Goal: Task Accomplishment & Management: Manage account settings

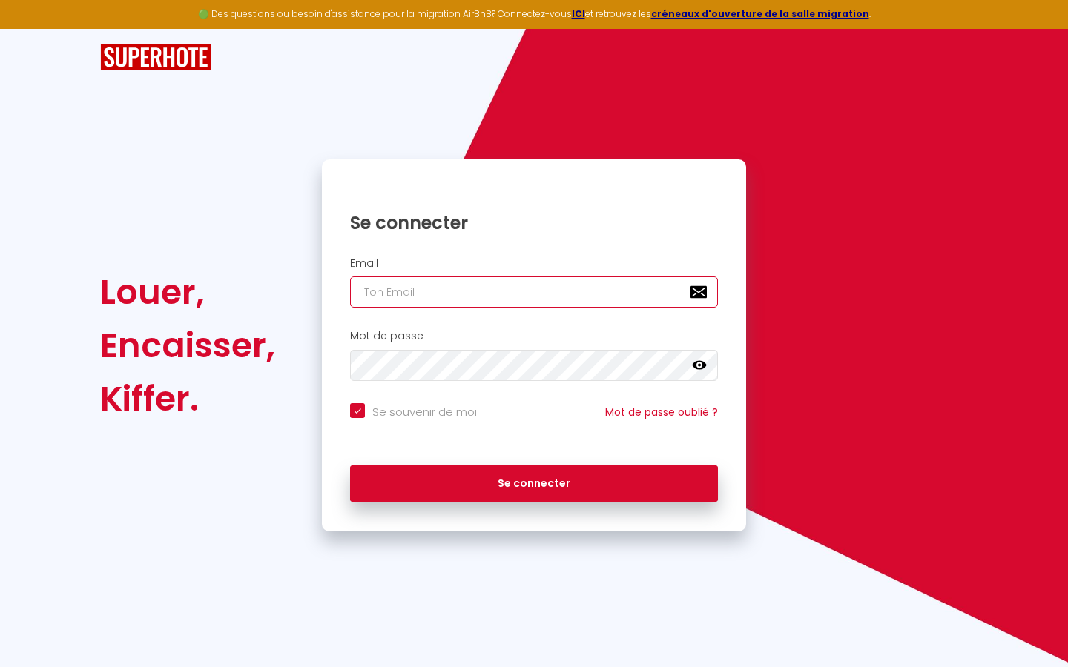
type input "s"
checkbox input "true"
type input "su"
checkbox input "true"
type input "sup"
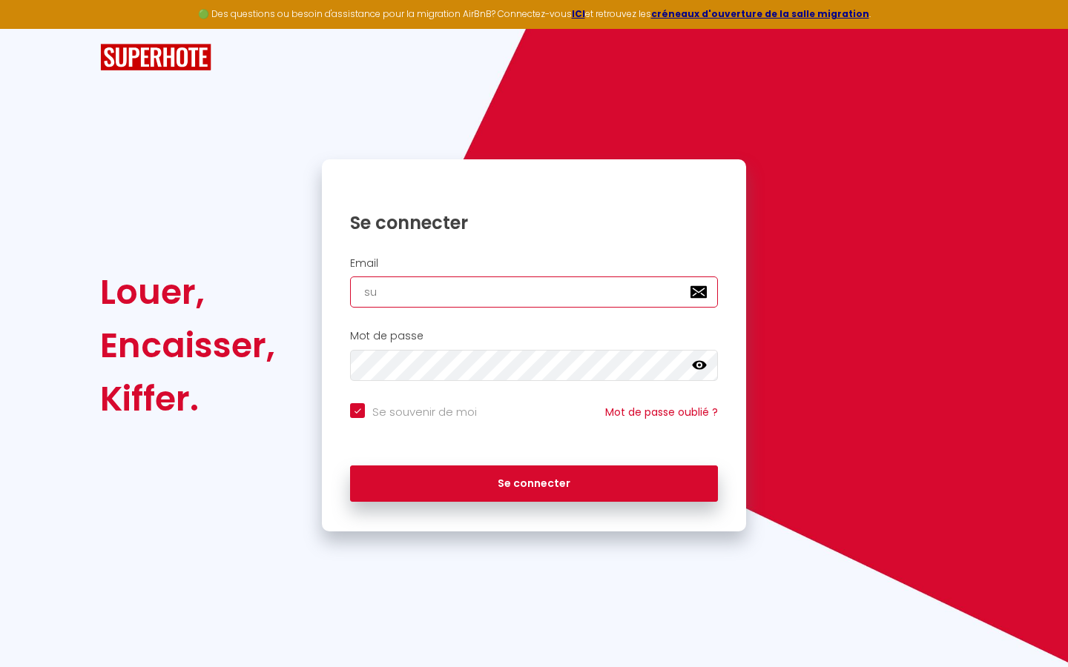
checkbox input "true"
type input "supe"
checkbox input "true"
type input "super"
checkbox input "true"
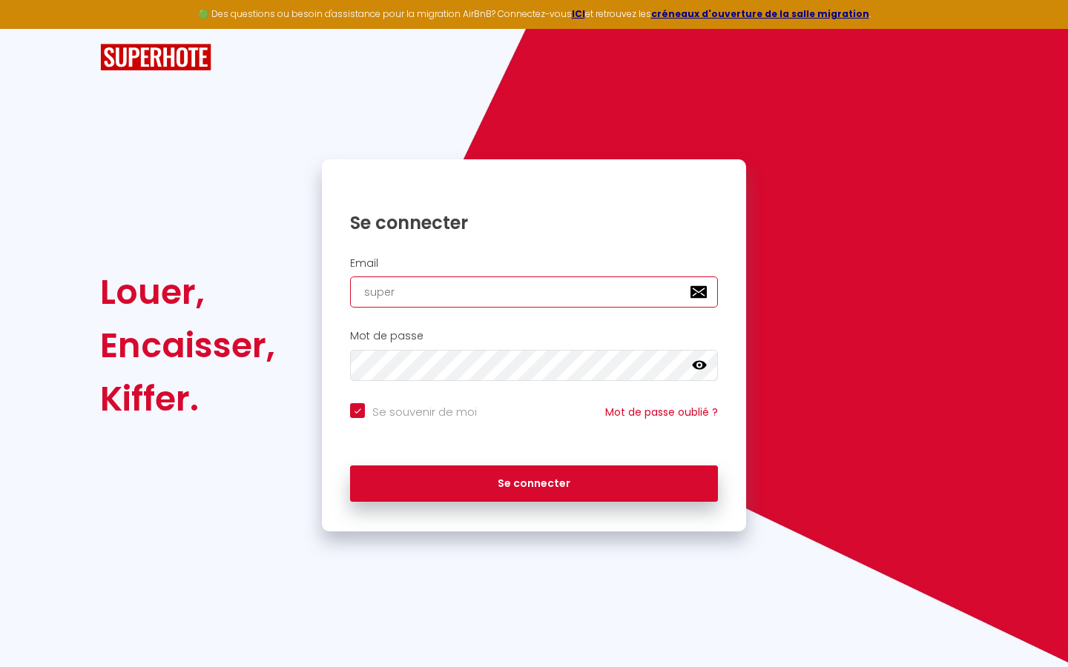
type input "superb"
checkbox input "true"
type input "superbo"
checkbox input "true"
type input "superbor"
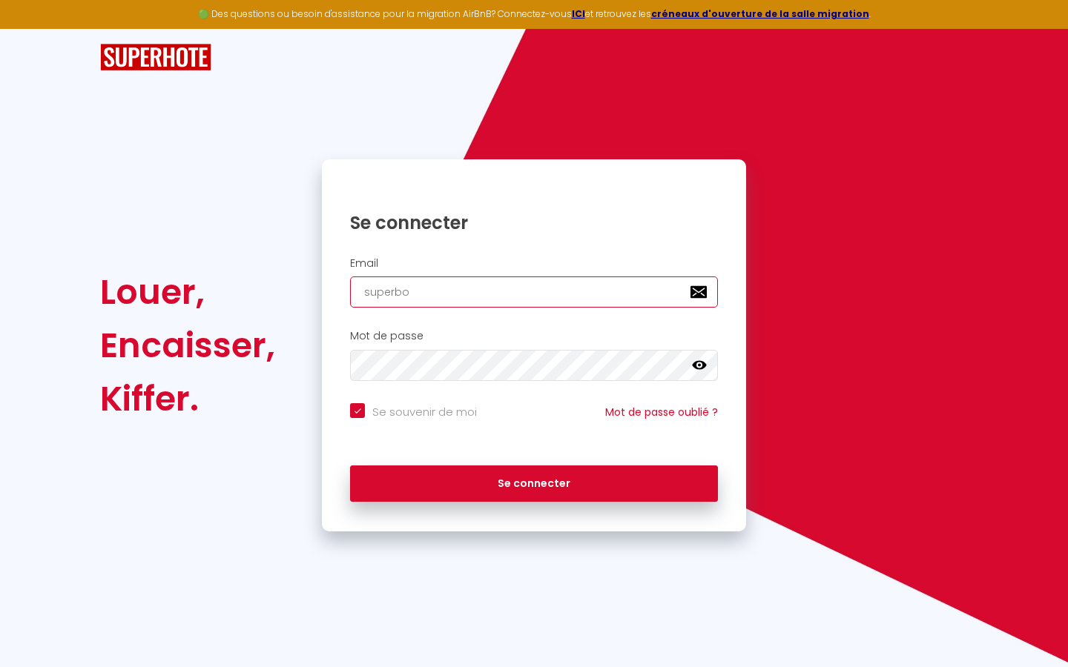
checkbox input "true"
type input "superbord"
checkbox input "true"
type input "superborde"
checkbox input "true"
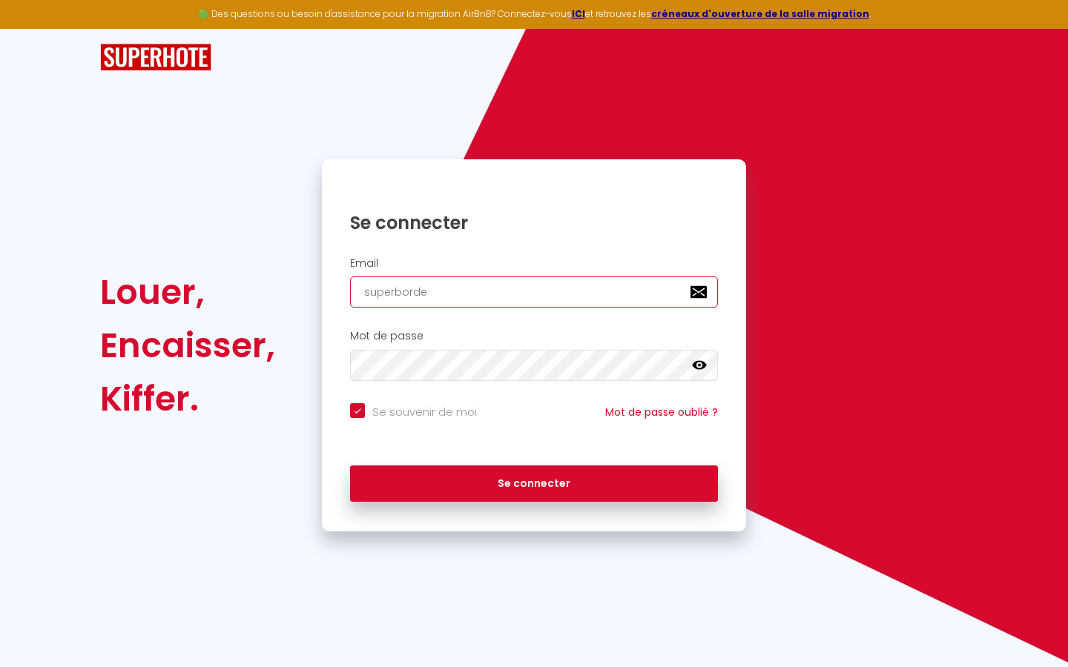
type input "superbordea"
checkbox input "true"
type input "superbordeau"
checkbox input "true"
type input "superbordeaux"
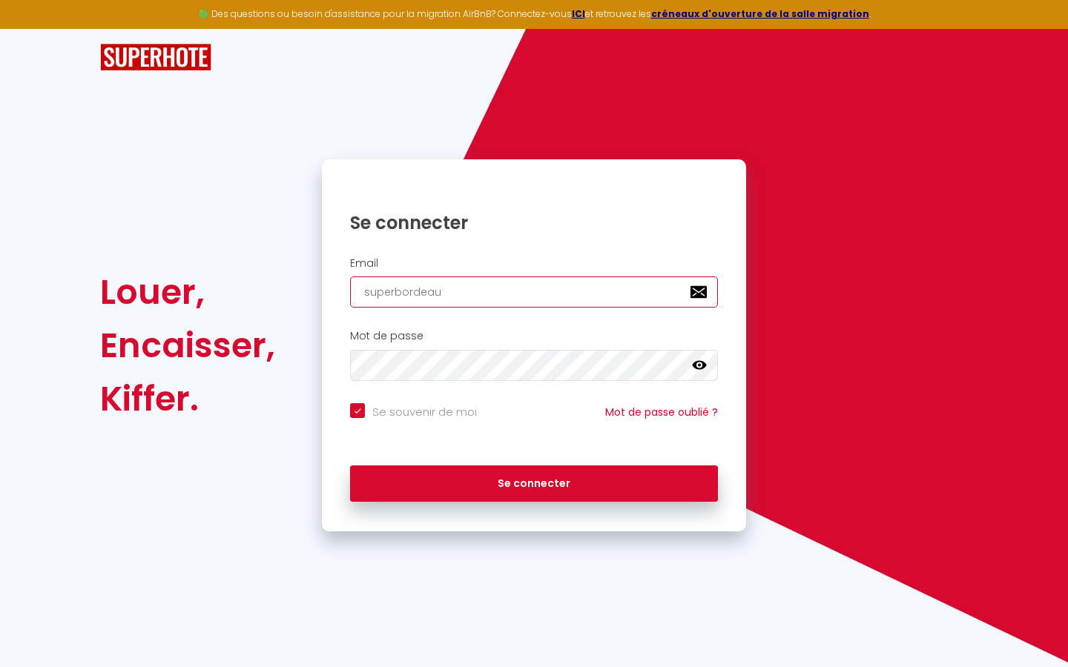
checkbox input "true"
type input "superbordeaux@"
checkbox input "true"
type input "superbordeaux@g"
checkbox input "true"
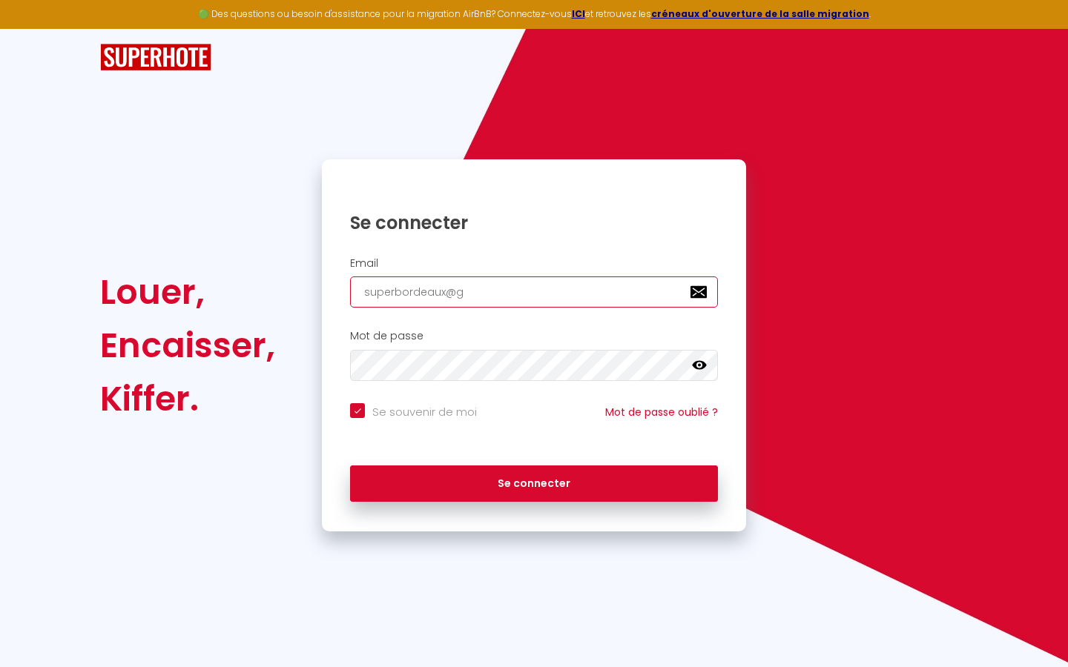
type input "superbordeaux@gm"
checkbox input "true"
type input "superbordeaux@gma"
checkbox input "true"
type input "superbordeaux@gmai"
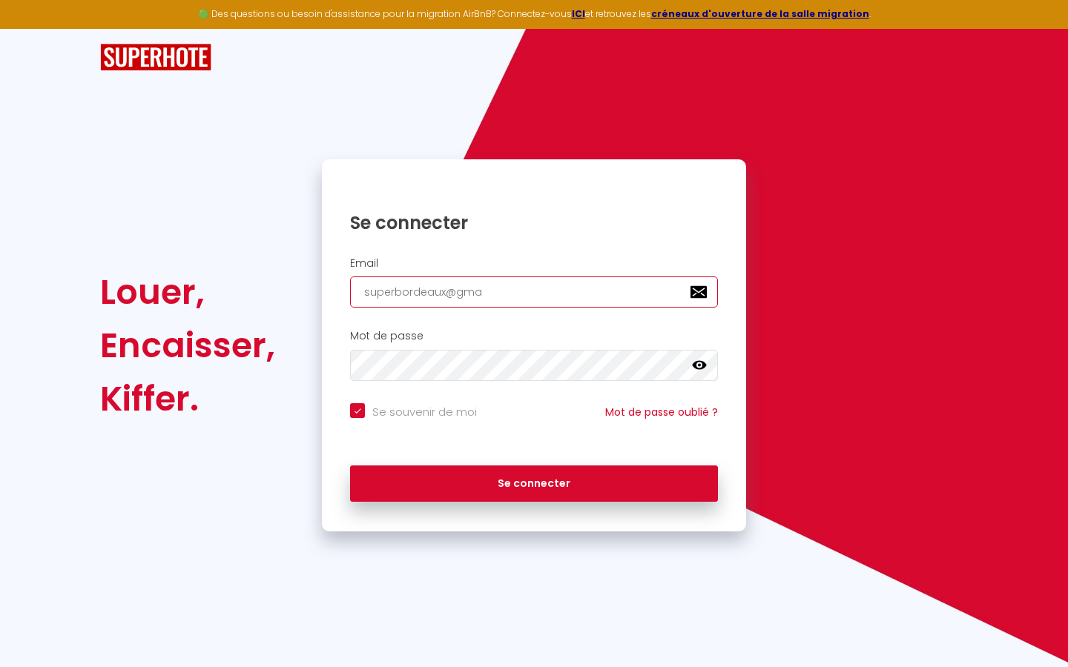
checkbox input "true"
type input "[EMAIL_ADDRESS]"
checkbox input "true"
type input "[EMAIL_ADDRESS]."
checkbox input "true"
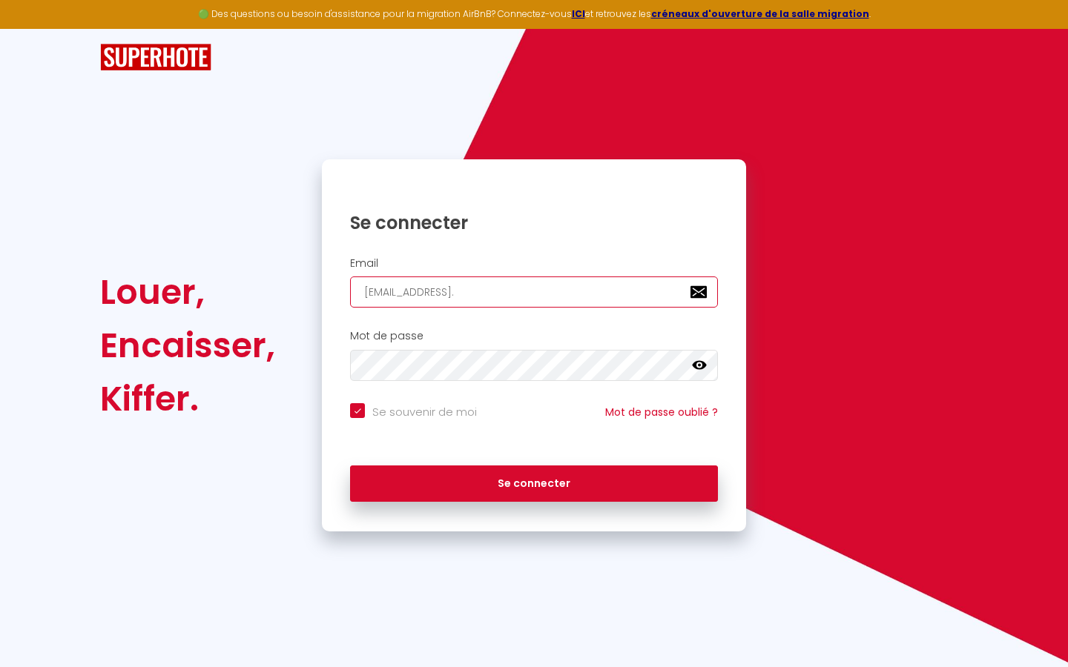
type input "superbordeaux@gmail.c"
checkbox input "true"
type input "[EMAIL_ADDRESS][DOMAIN_NAME]"
checkbox input "true"
type input "[EMAIL_ADDRESS][DOMAIN_NAME]"
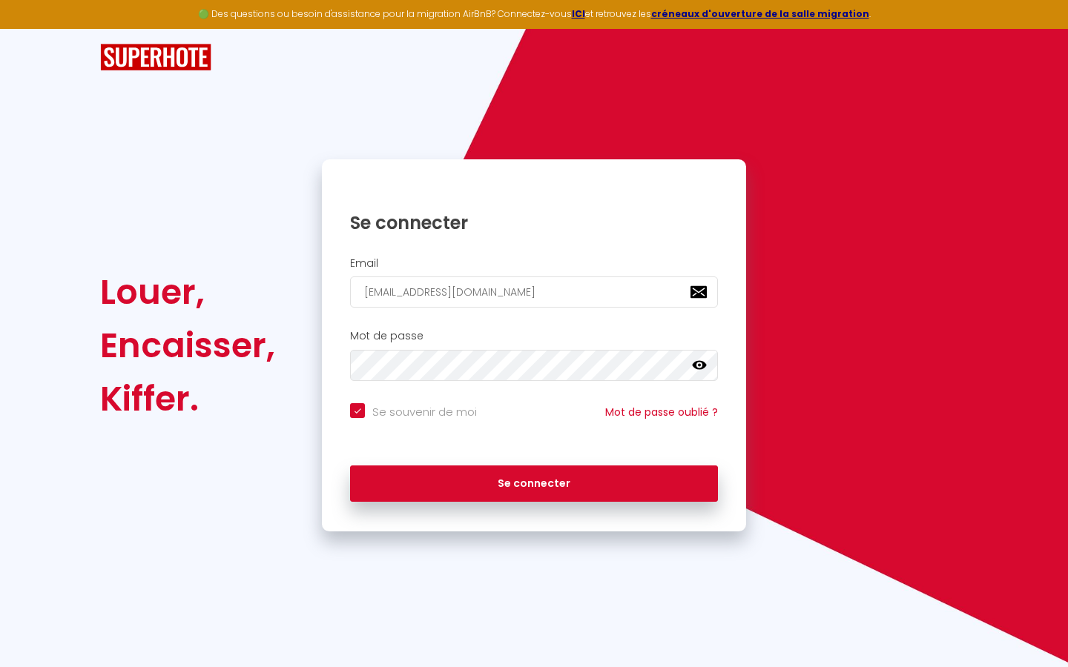
checkbox input "true"
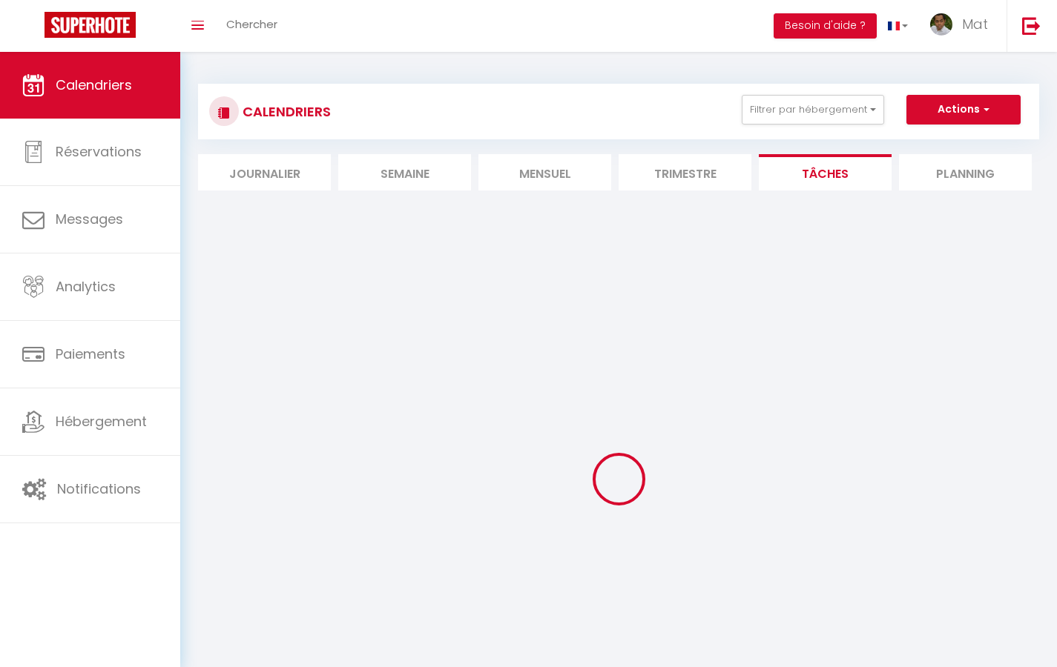
select select
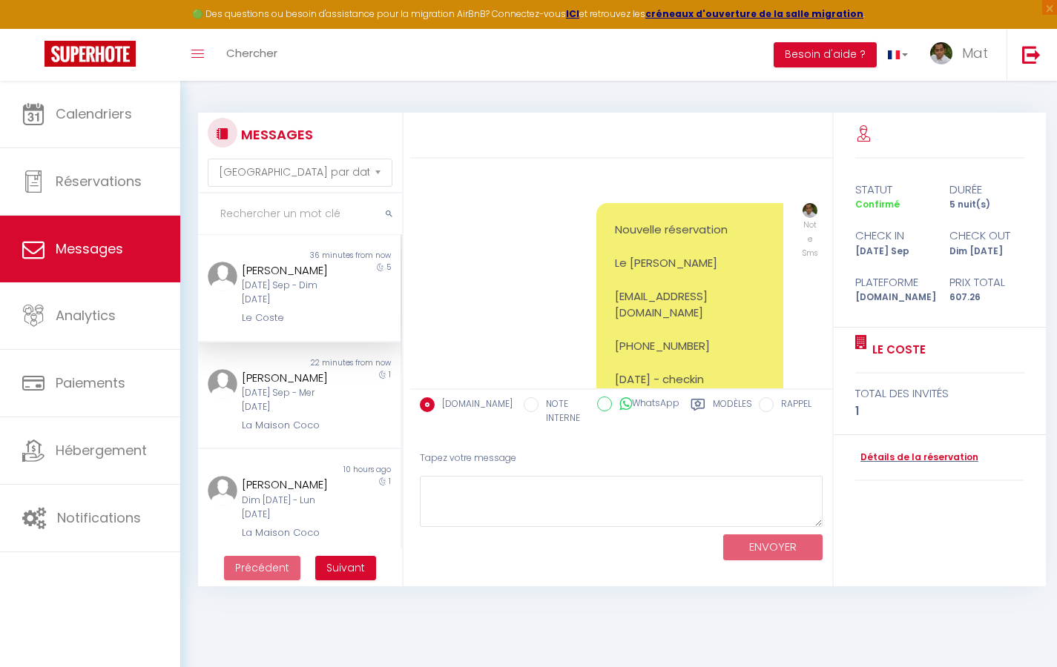
scroll to position [5718, 0]
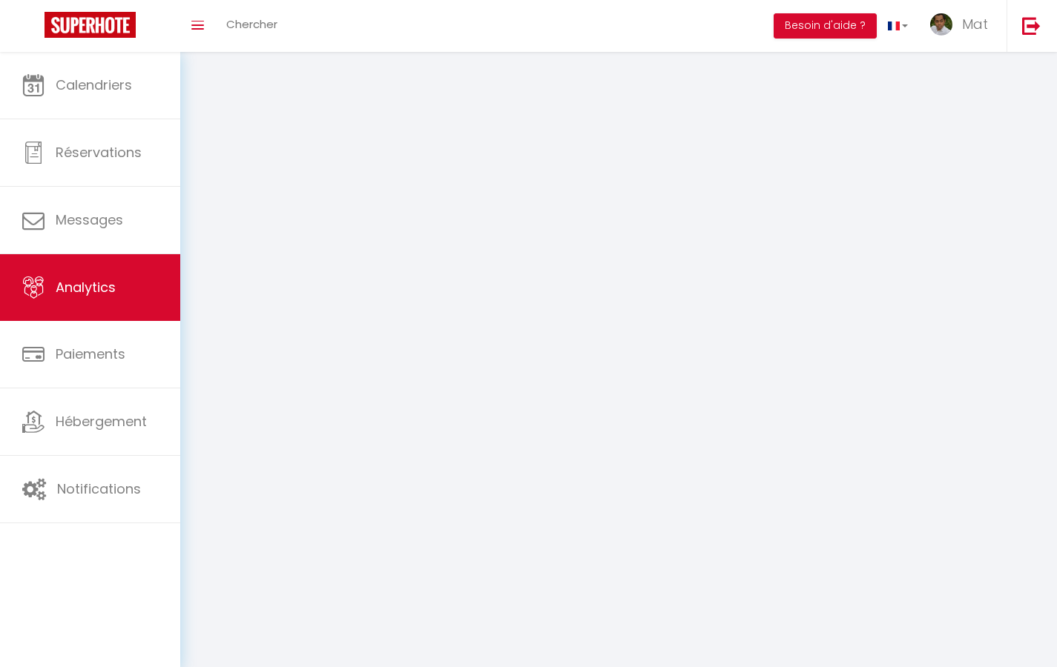
select select "2025"
select select "9"
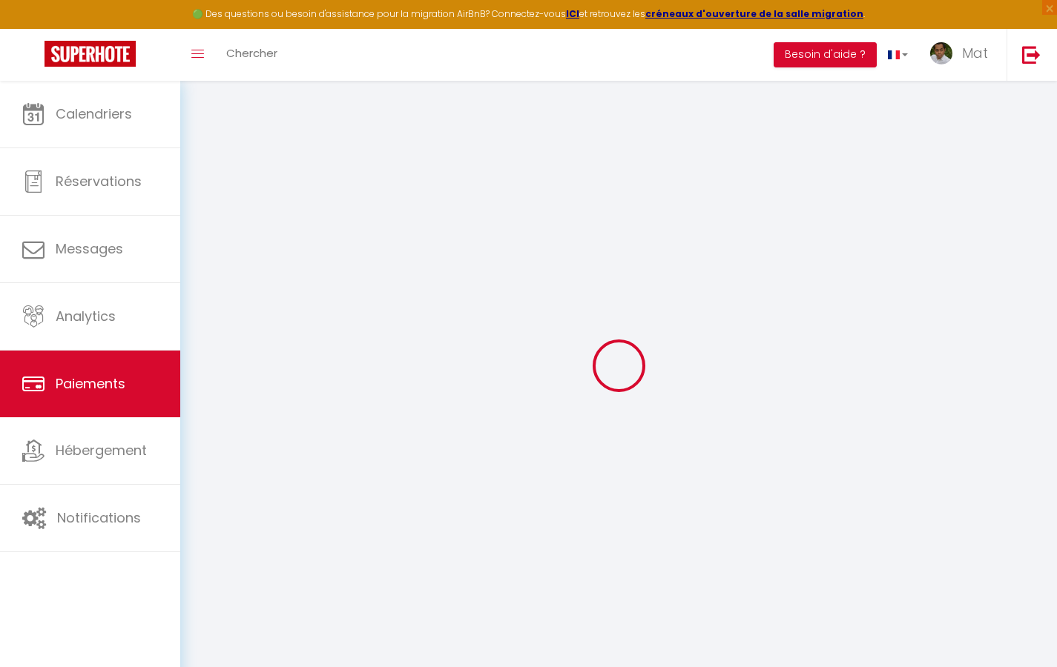
select select "2"
select select "0"
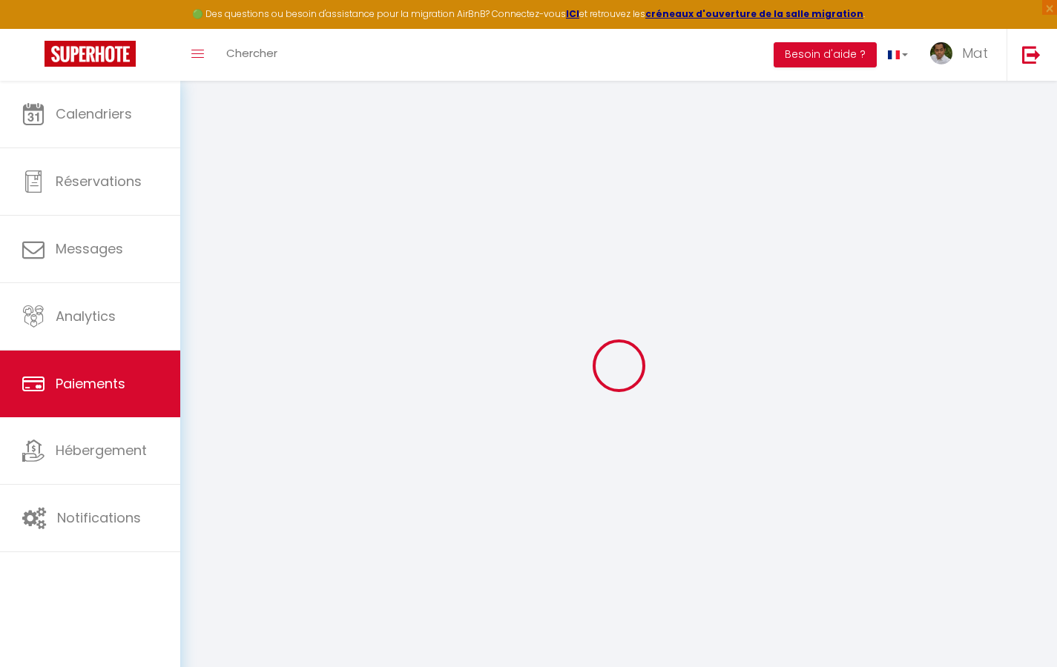
select select "0"
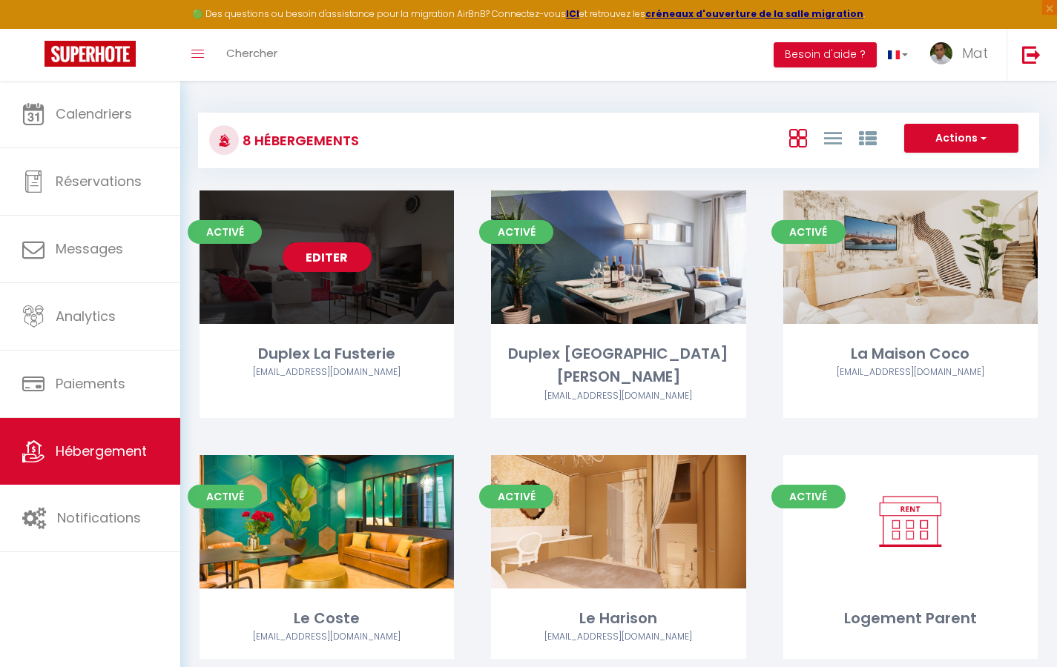
select select "3"
select select "2"
select select "1"
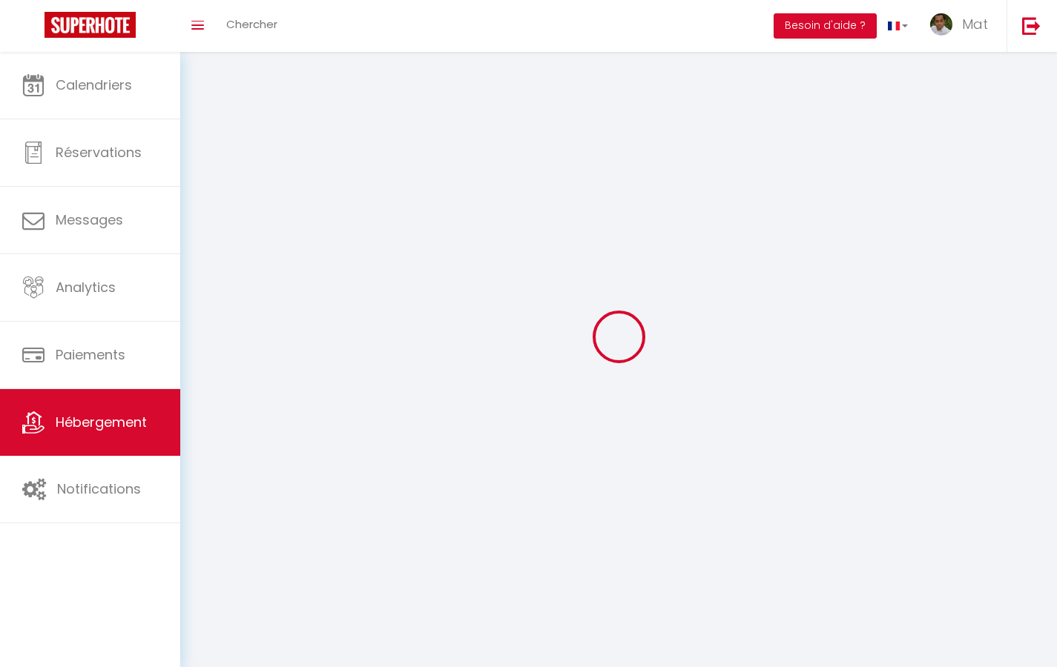
select select
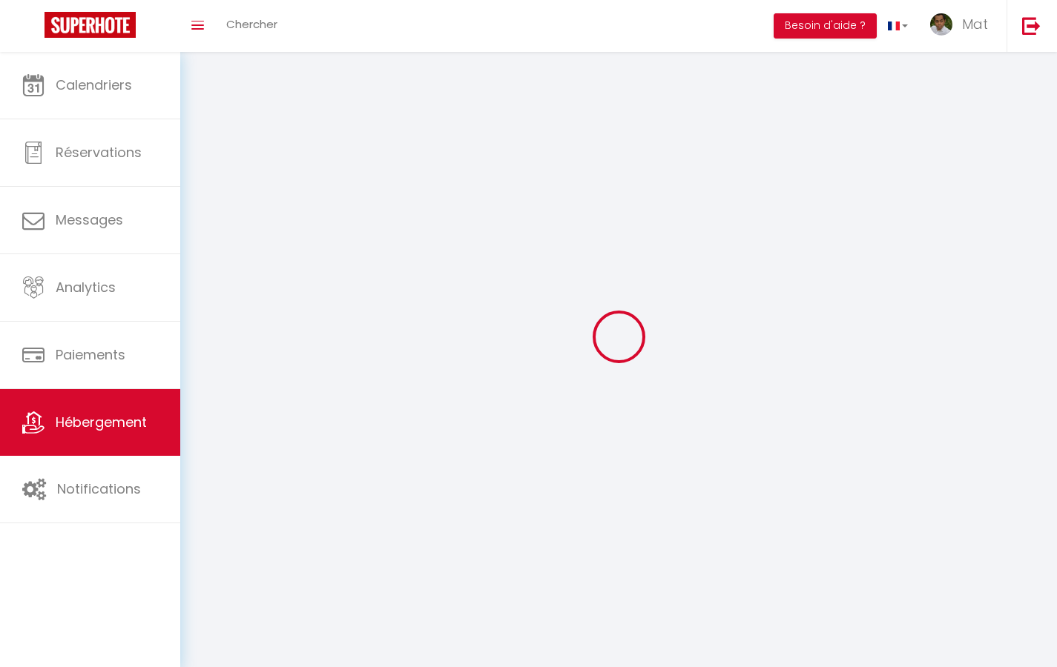
checkbox input "false"
select select
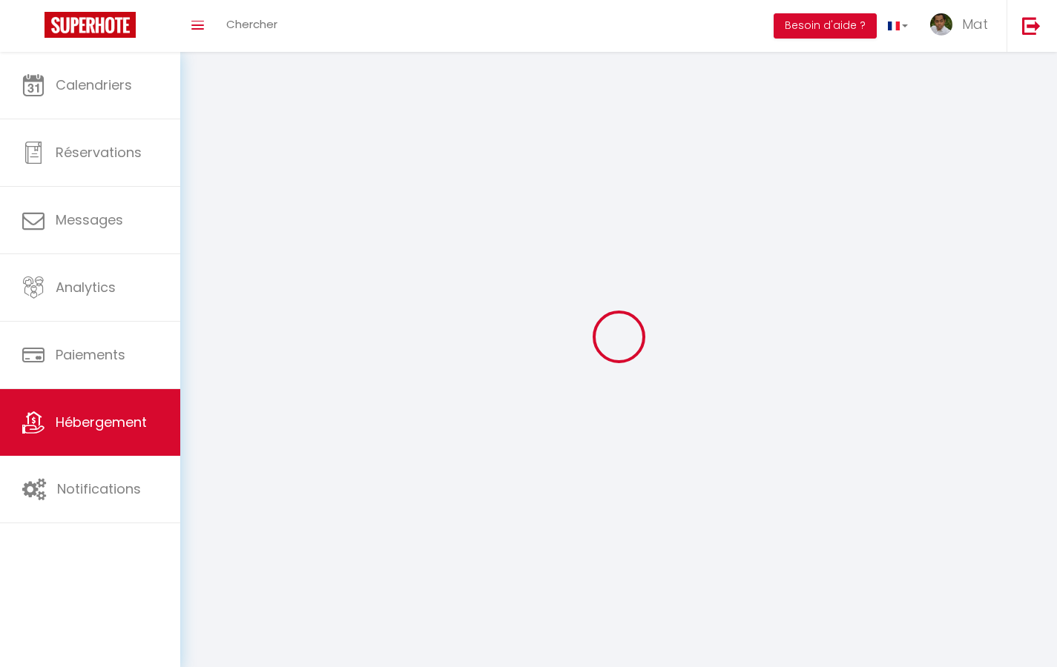
select select
select select "1"
select select
select select "28"
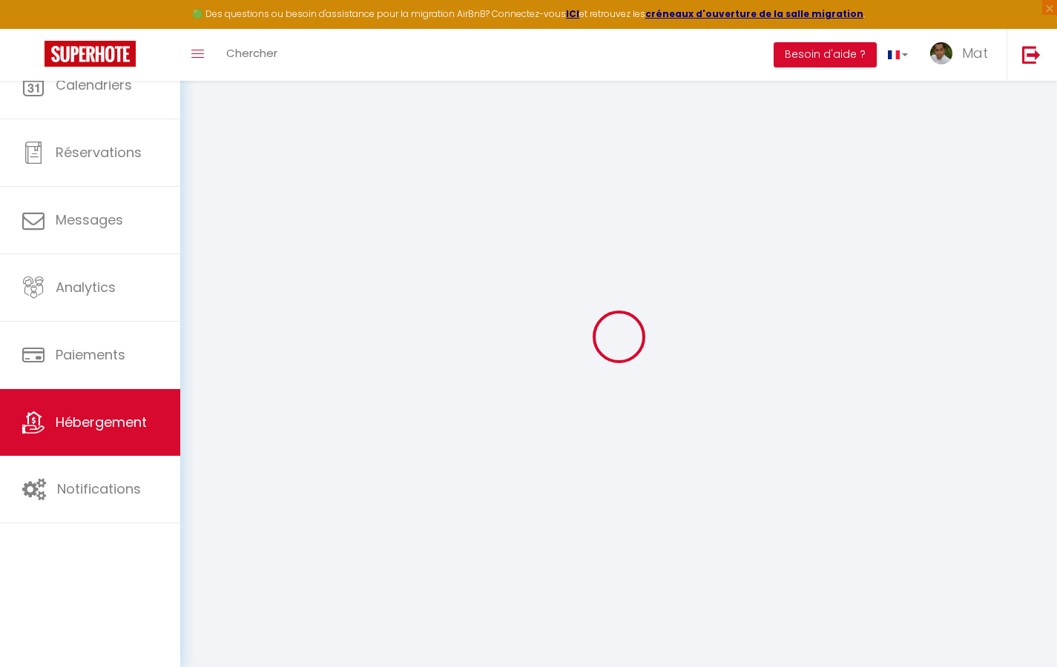
select select
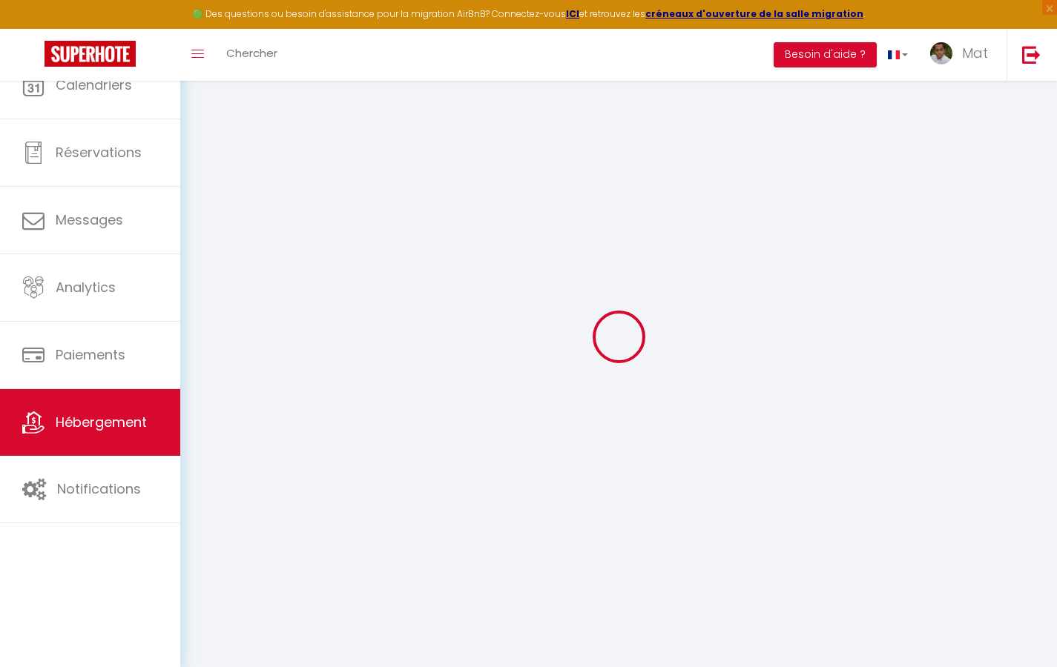
select select
checkbox input "false"
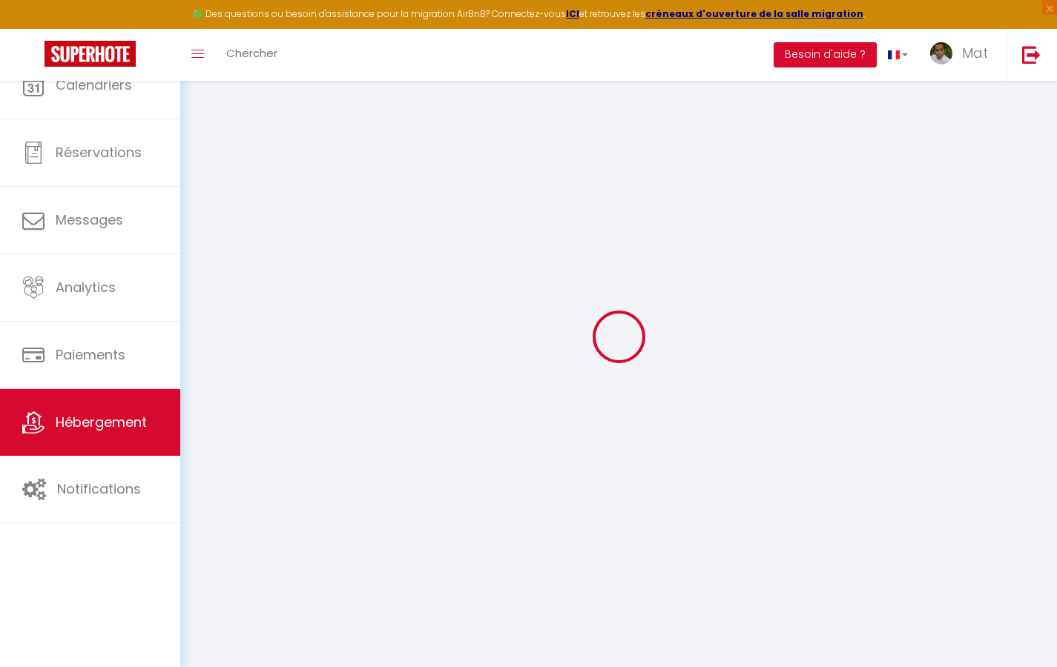
select select
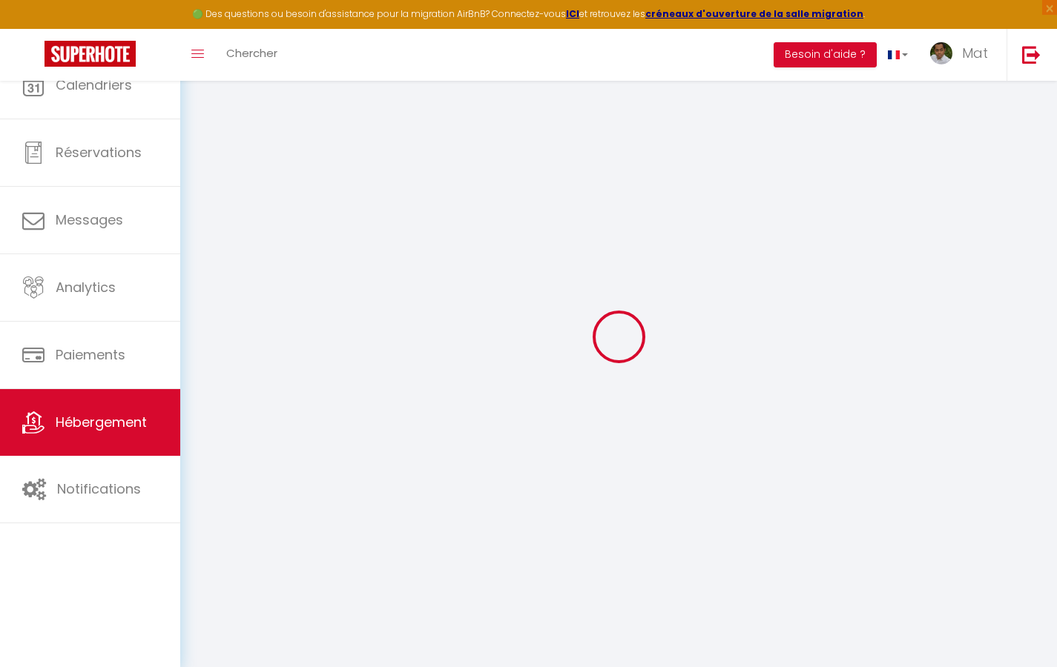
select select
checkbox input "false"
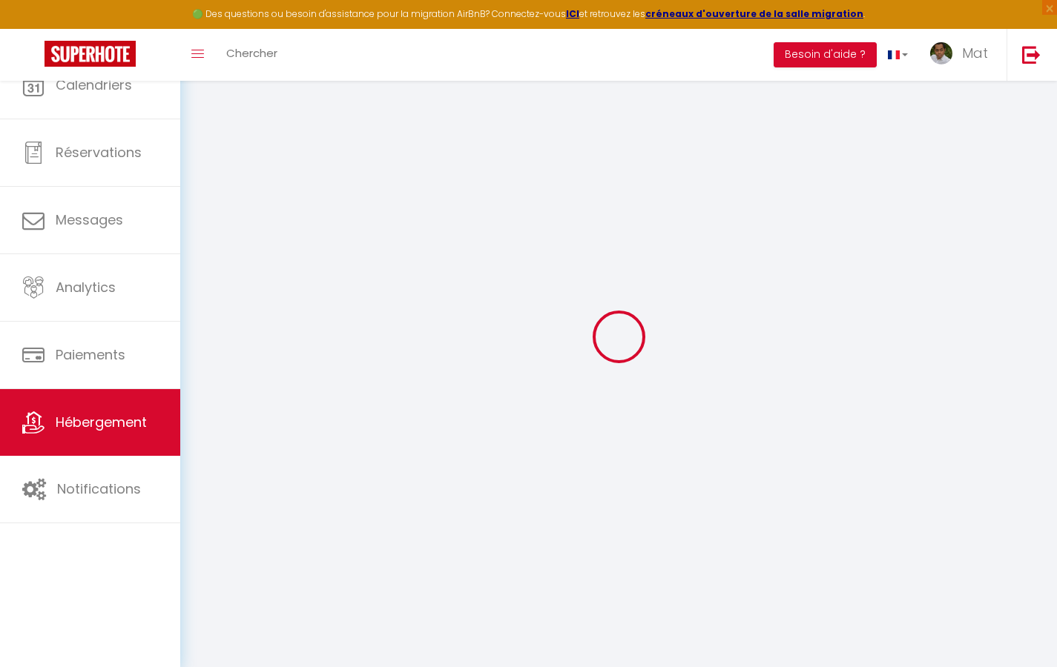
checkbox input "false"
select select
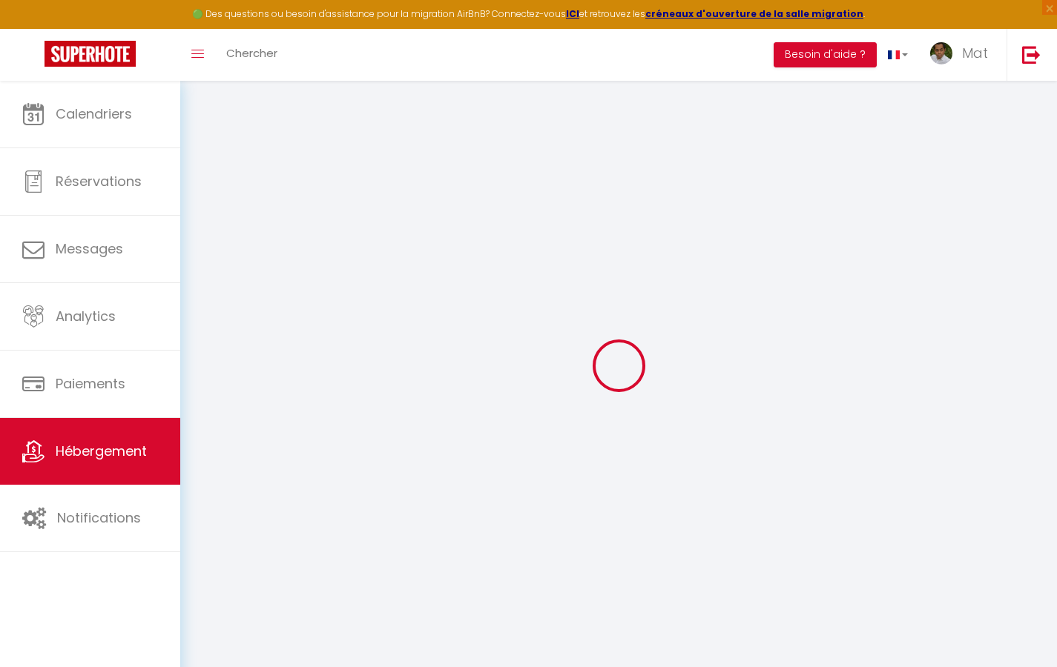
select select
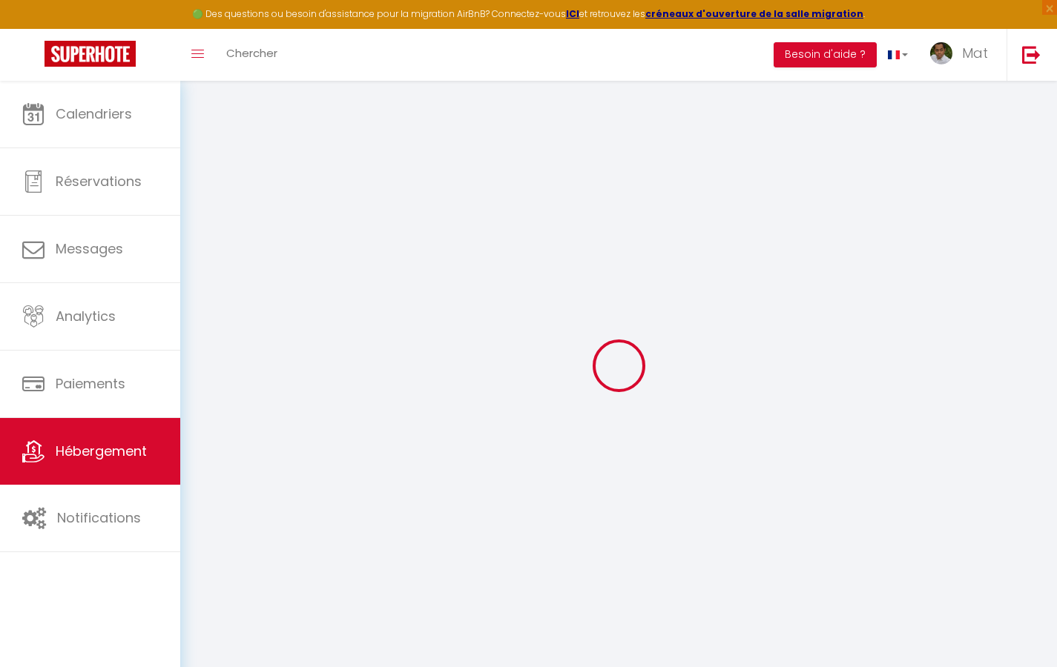
select select
checkbox input "false"
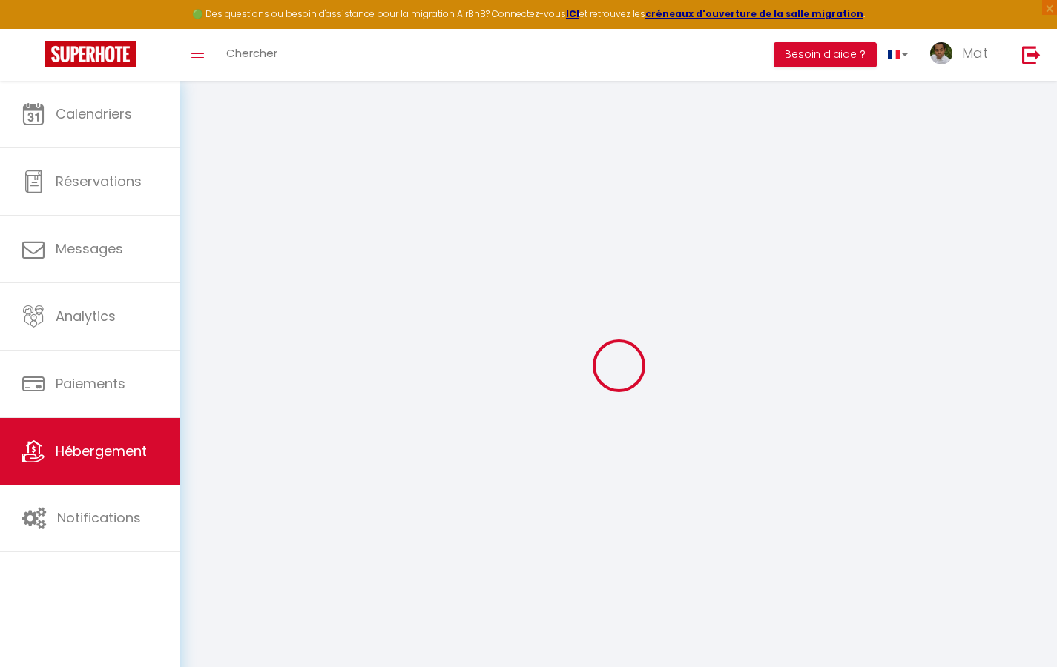
select select
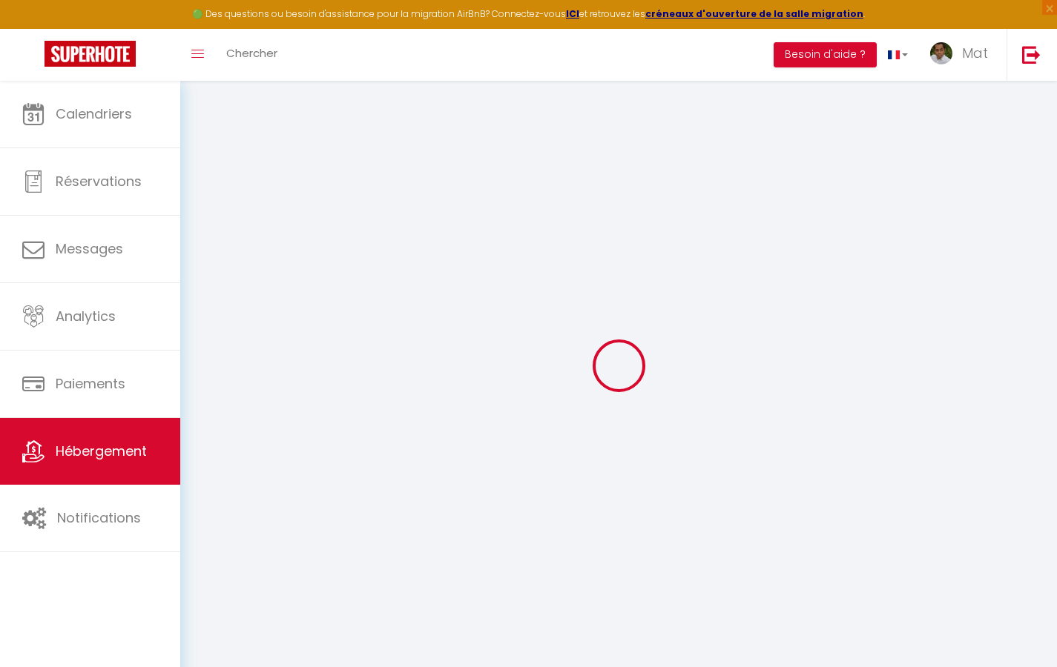
select select
checkbox input "false"
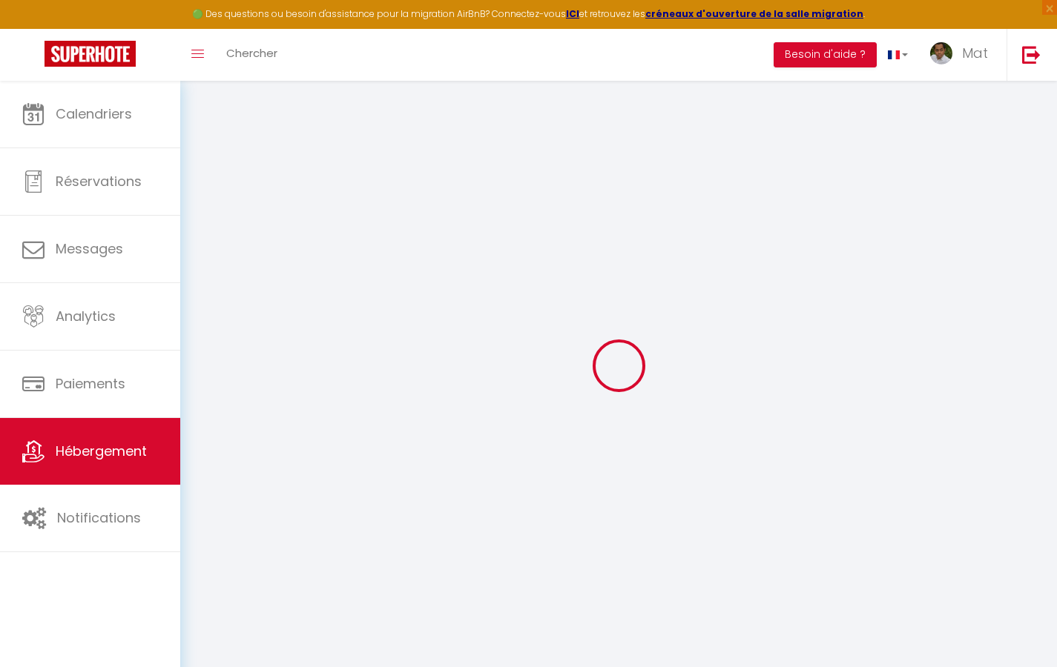
checkbox input "false"
select select
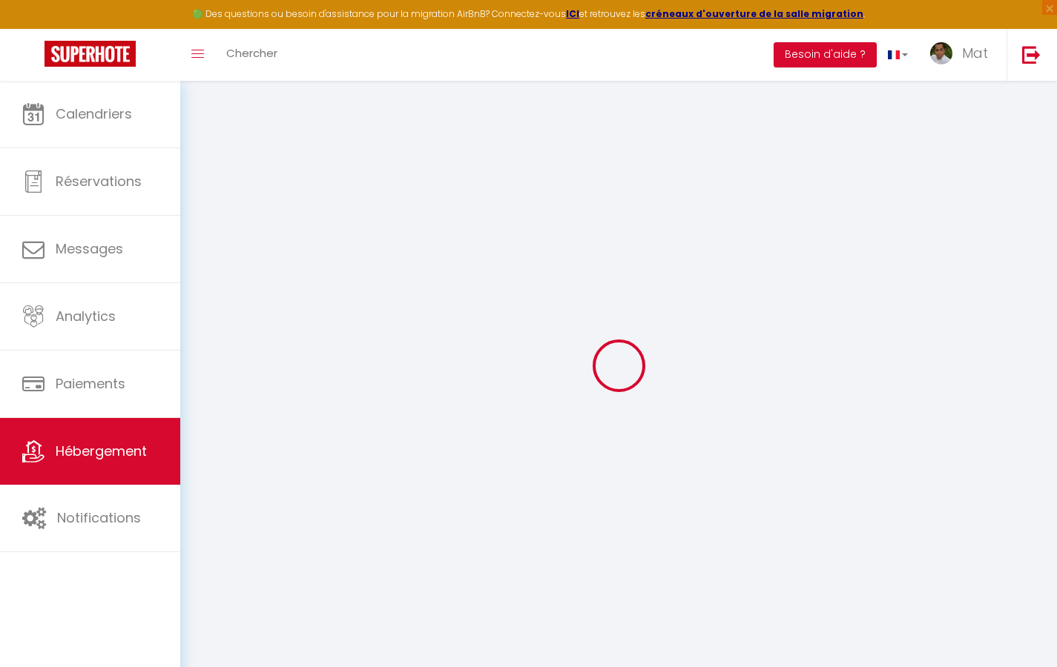
select select
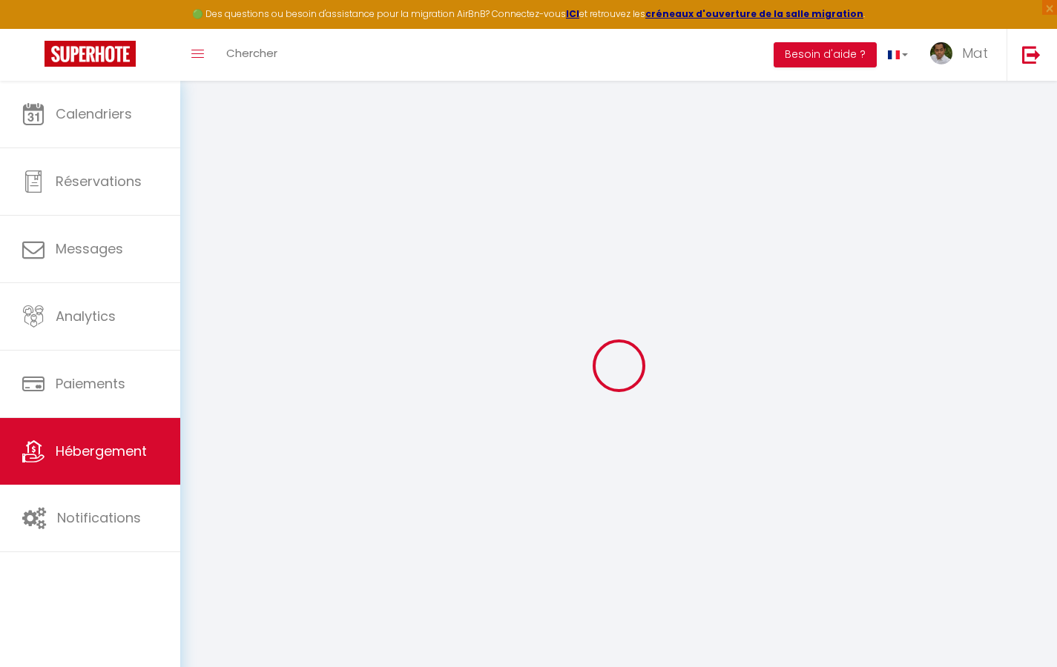
checkbox input "false"
select select
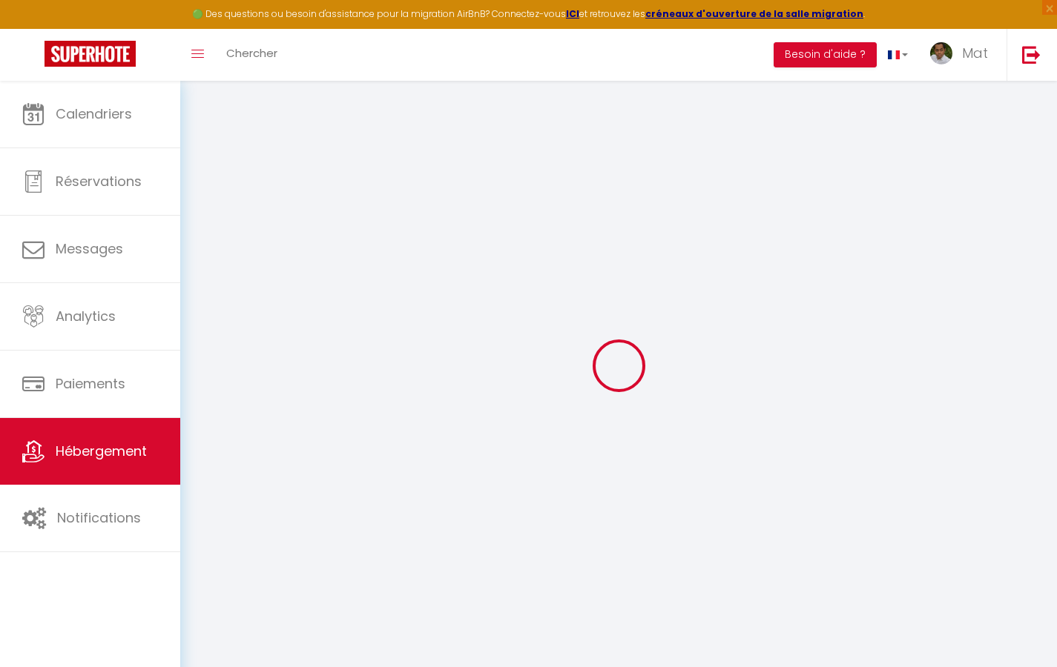
select select
type input "Duplex La Fusterie"
type input "IMMO"
type input "MRA"
type input "[STREET_ADDRESS]"
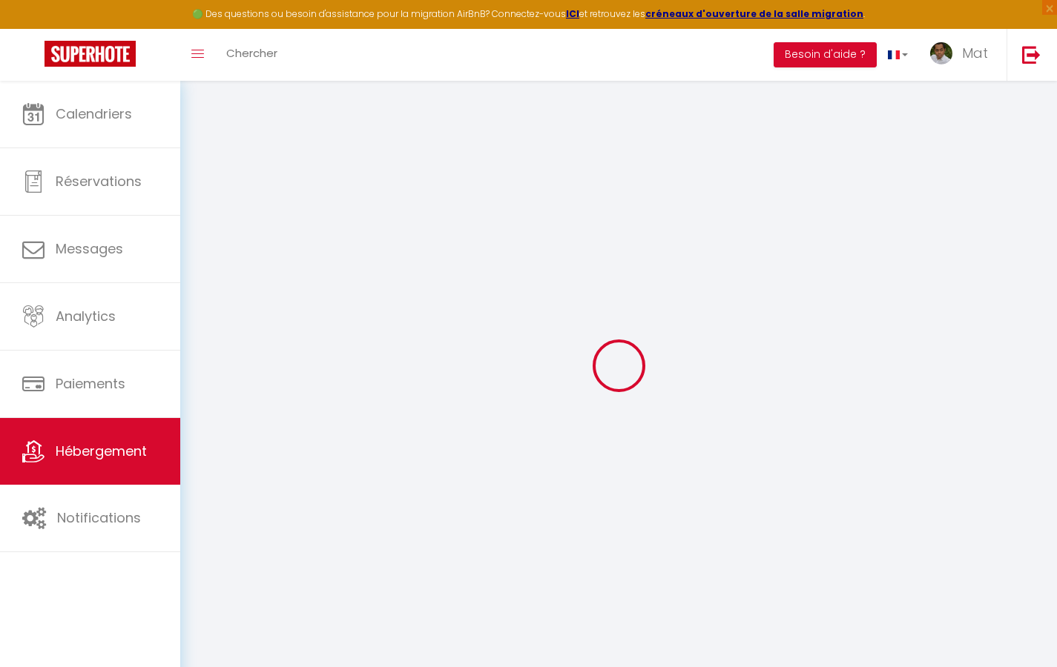
type input "33800"
type input "[GEOGRAPHIC_DATA]"
select select "6"
type input "35"
type input "20"
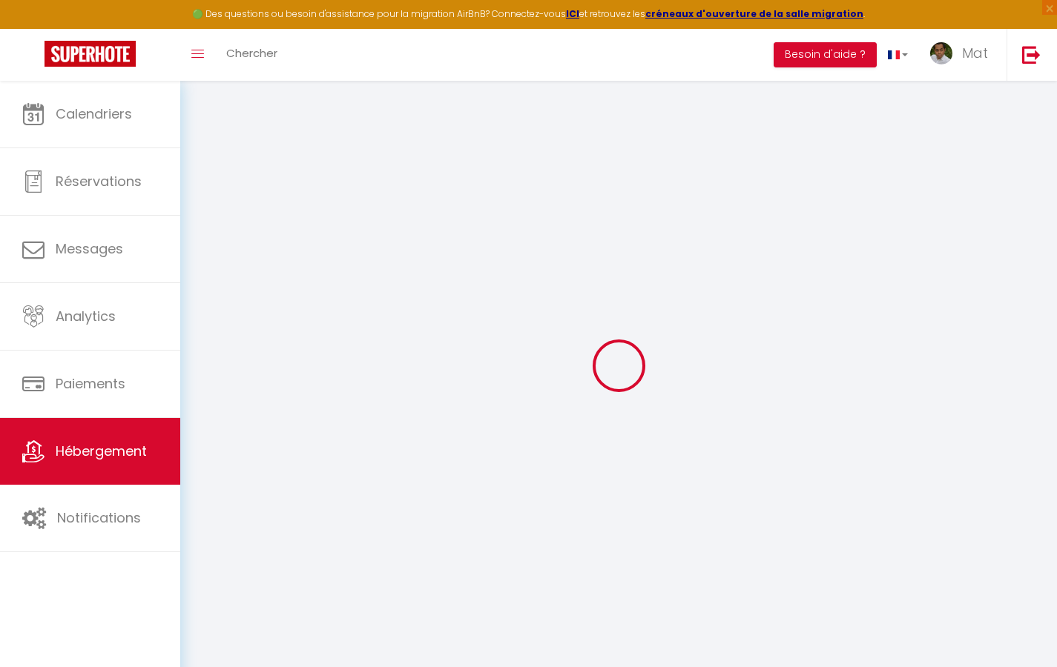
type input "30"
type input "1.65"
type input "200"
select select
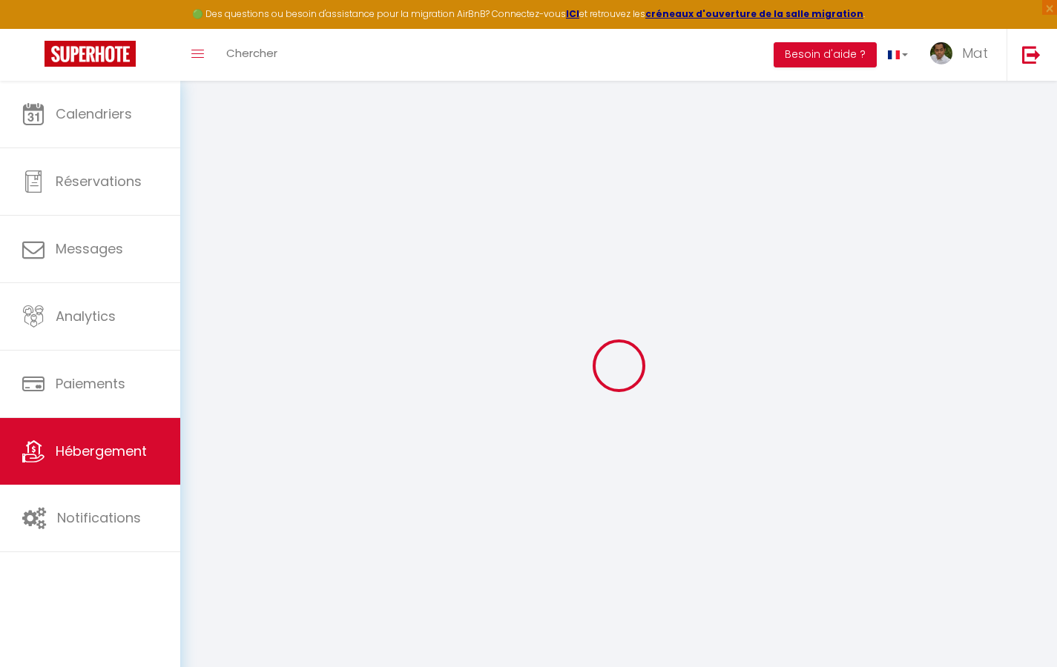
select select
type input "[STREET_ADDRESS]"
type input "33800"
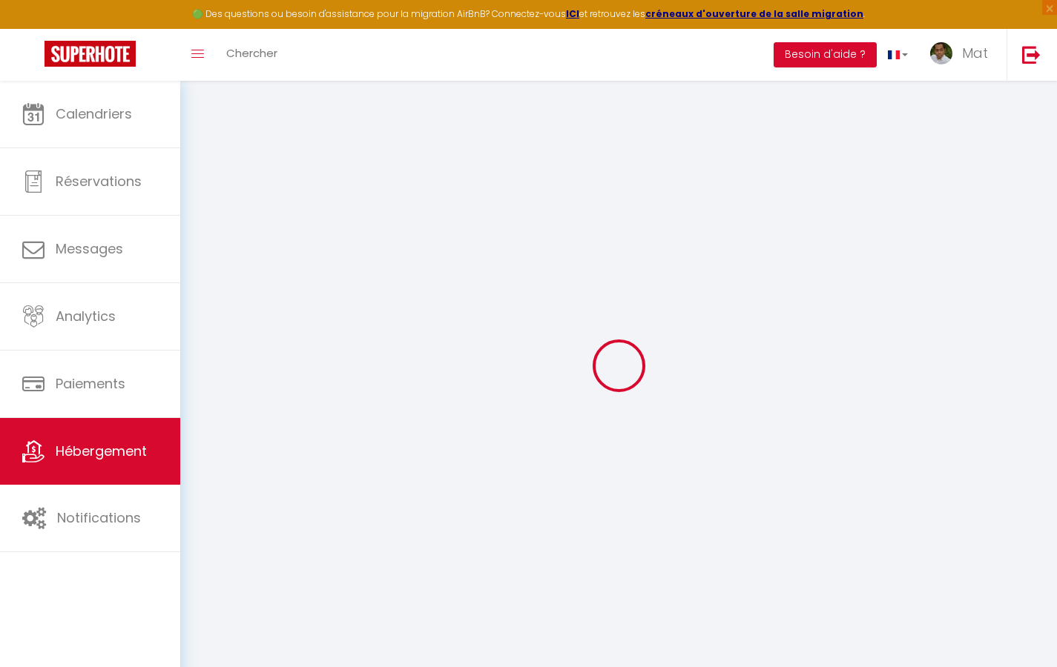
type input "[GEOGRAPHIC_DATA]"
type input "[EMAIL_ADDRESS][DOMAIN_NAME]"
select select "742"
checkbox input "true"
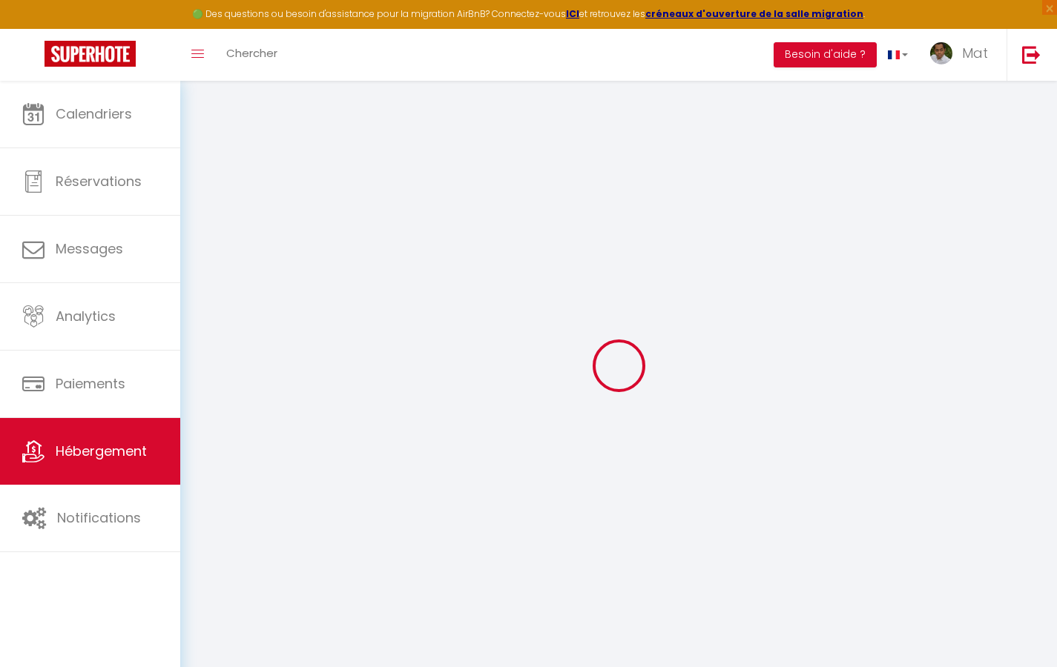
checkbox input "true"
checkbox input "false"
type input "10"
type input "50"
type input "0"
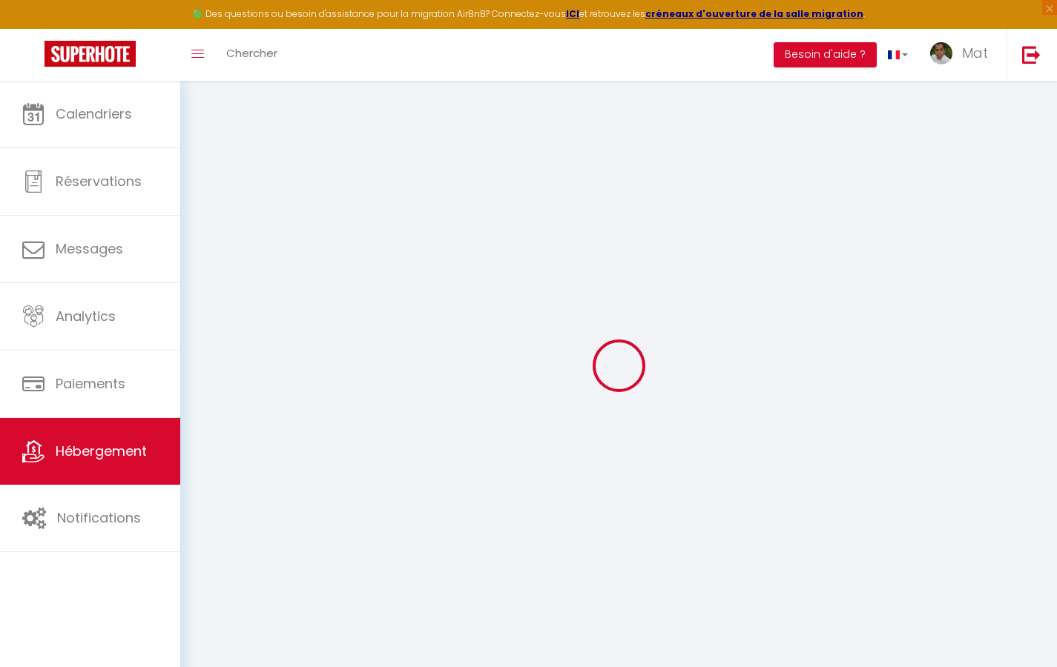
type input "0"
select select "2365"
select select
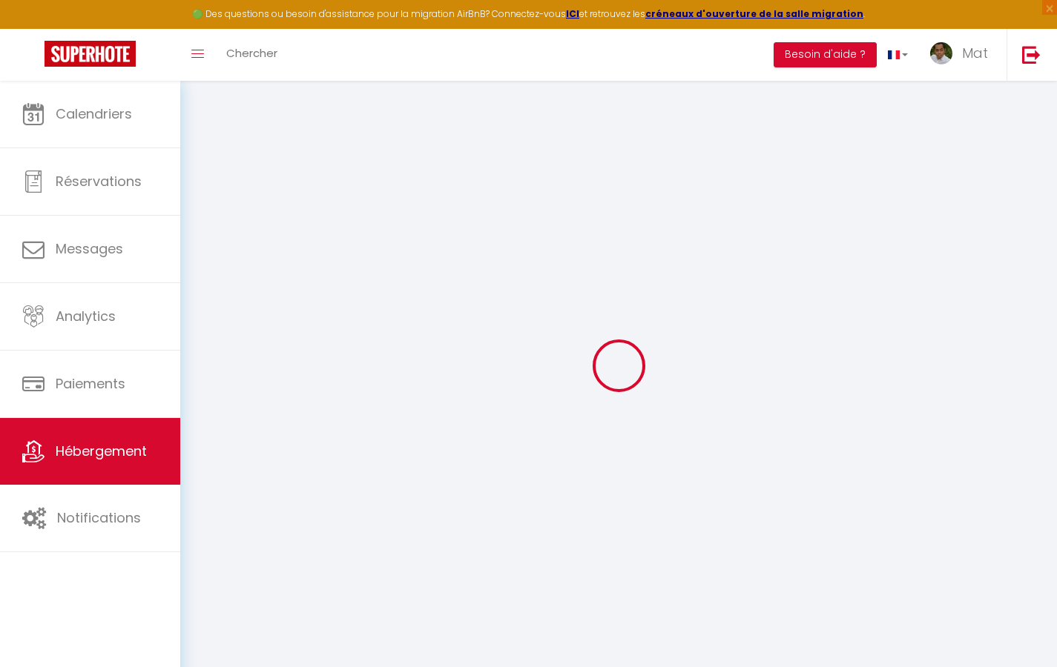
select select
checkbox input "true"
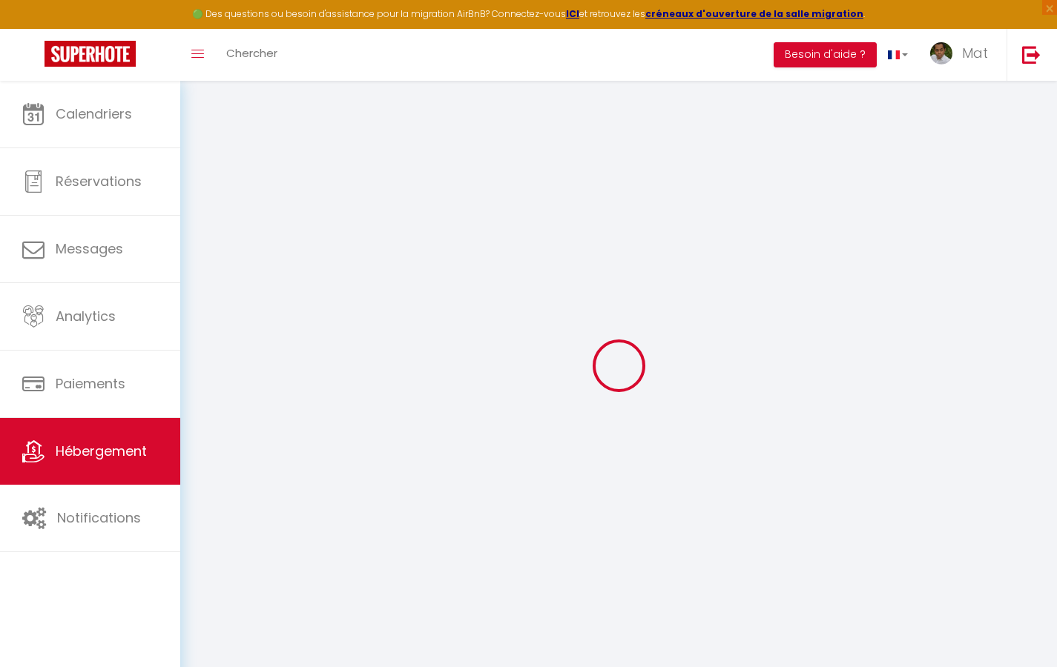
checkbox input "true"
checkbox input "false"
select select
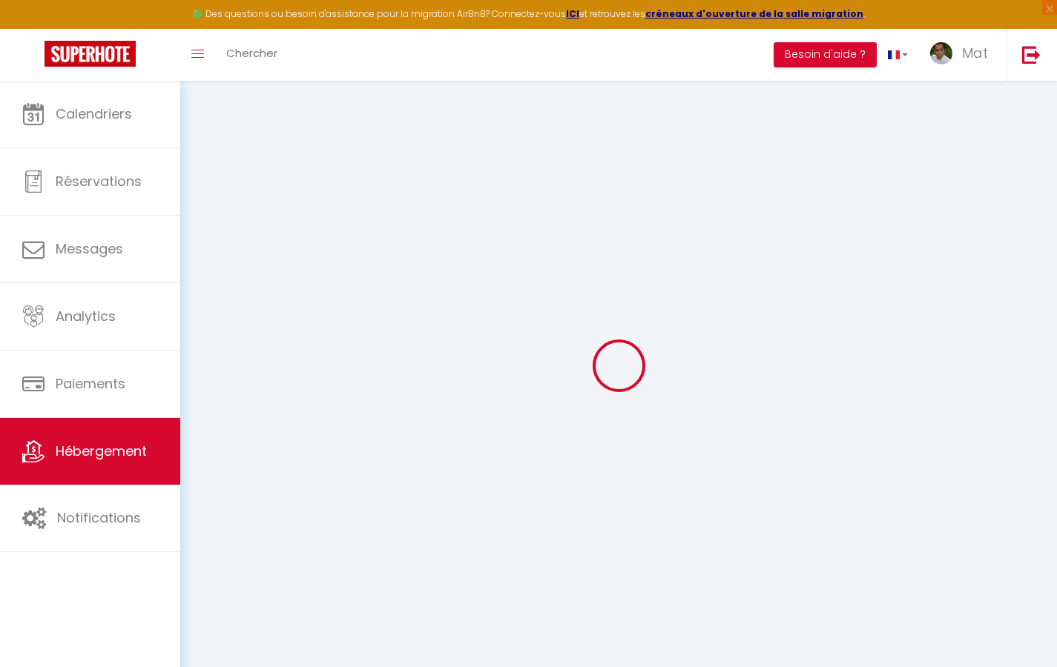
select select
checkbox input "true"
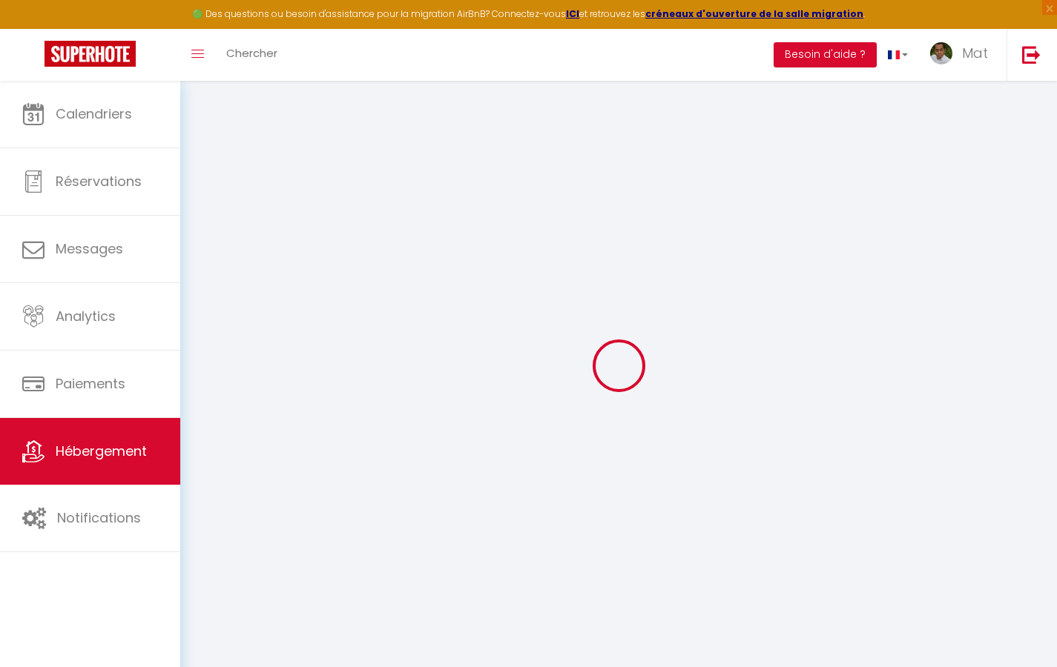
checkbox input "true"
checkbox input "false"
checkbox input "true"
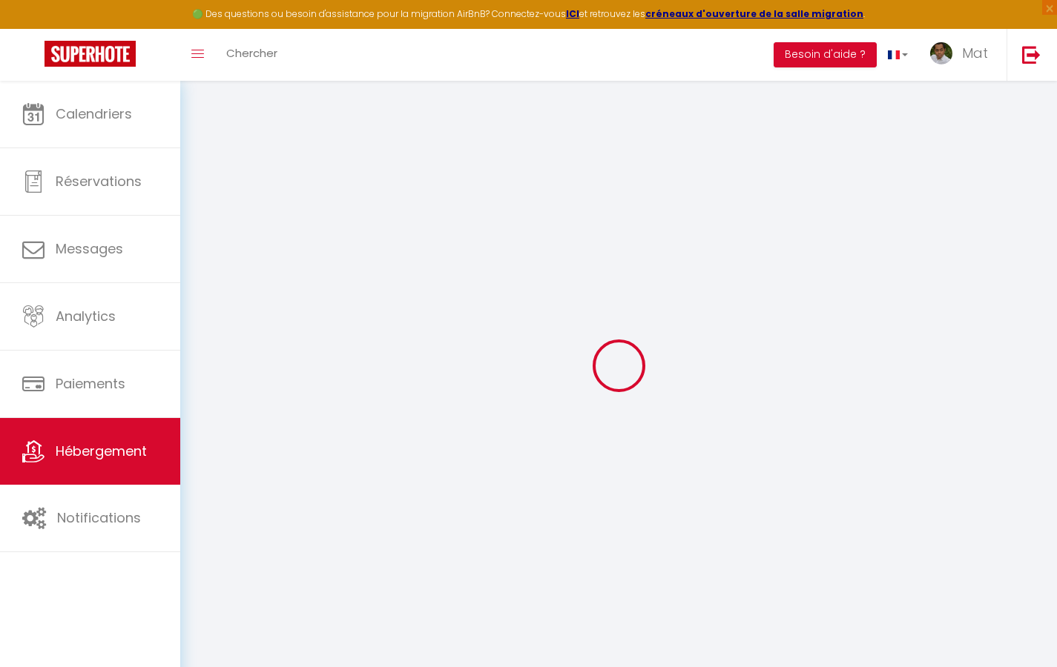
checkbox input "false"
select select "17:00"
select select "23:30"
select select "10:00"
select select "30"
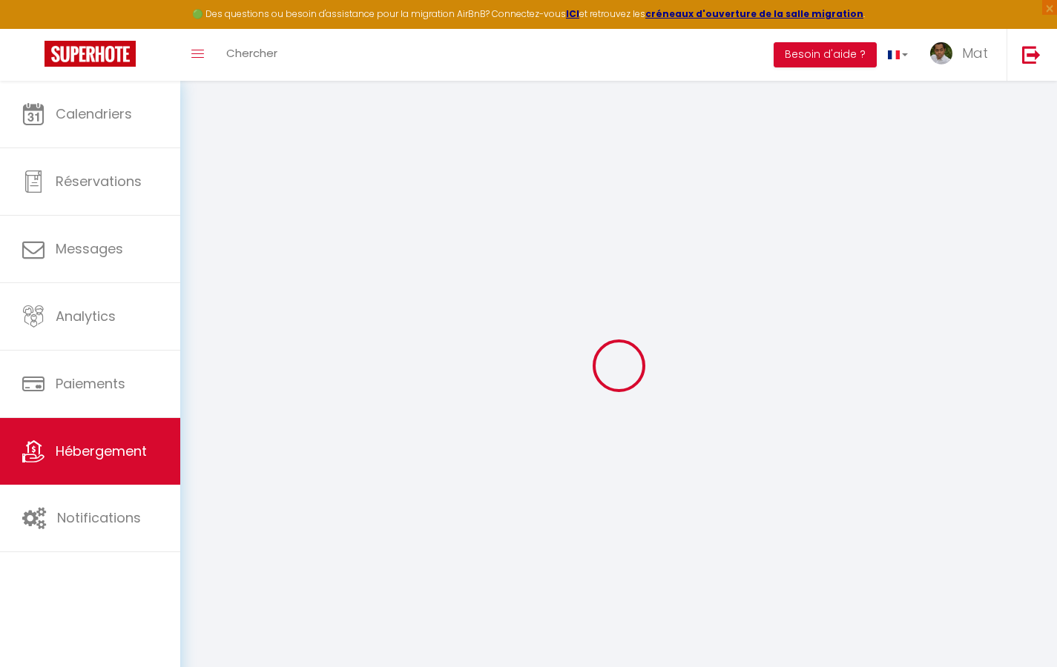
select select "120"
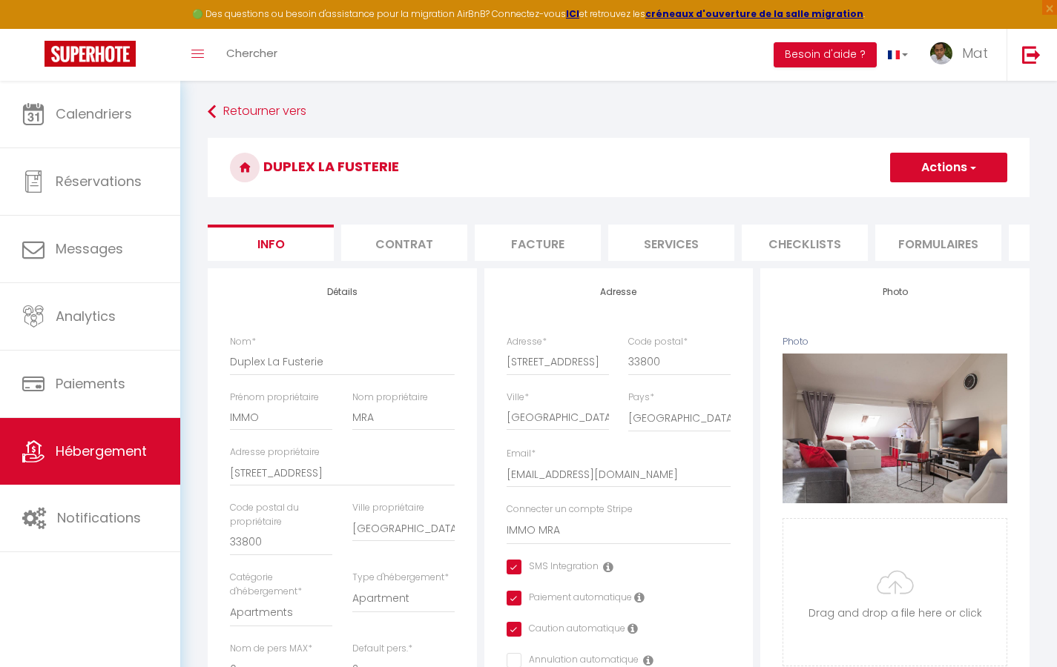
checkbox input "true"
